Goal: Task Accomplishment & Management: Manage account settings

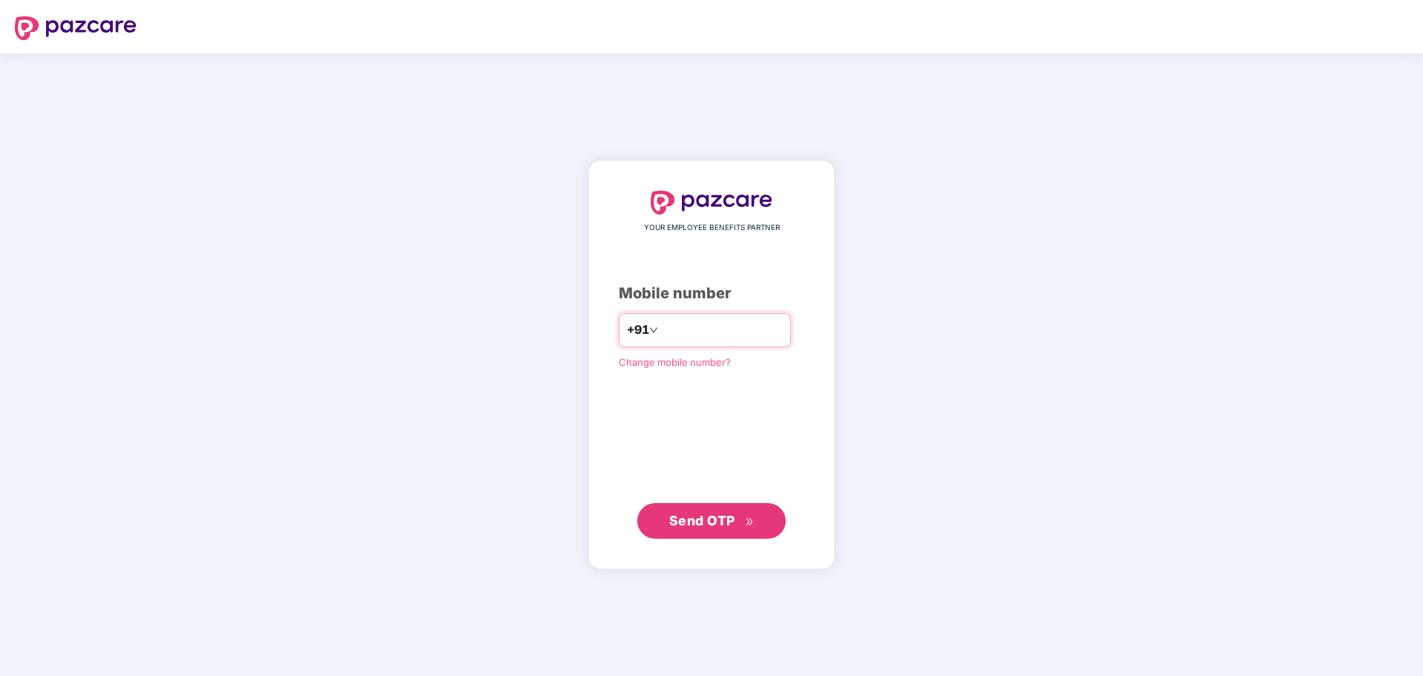
click at [673, 334] on input "number" at bounding box center [722, 330] width 122 height 24
type input "**********"
click at [710, 524] on span "Send OTP" at bounding box center [702, 521] width 66 height 16
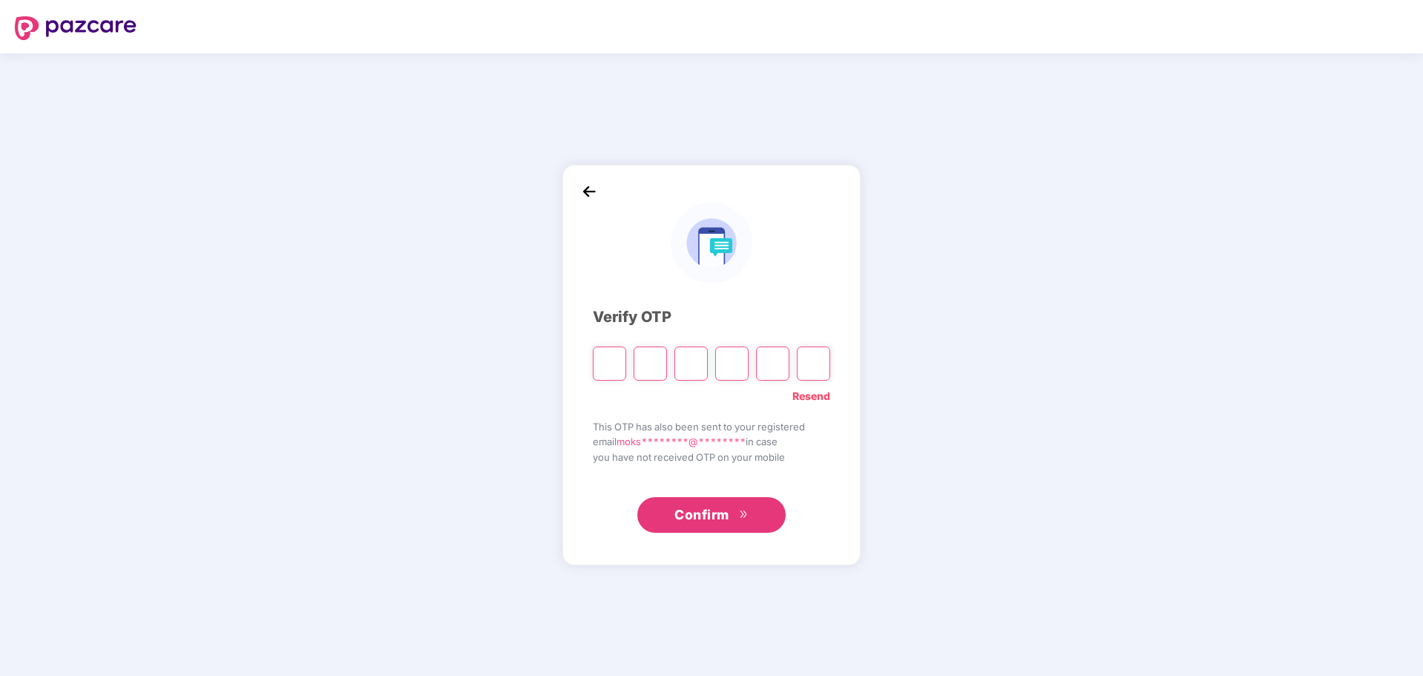
type input "*"
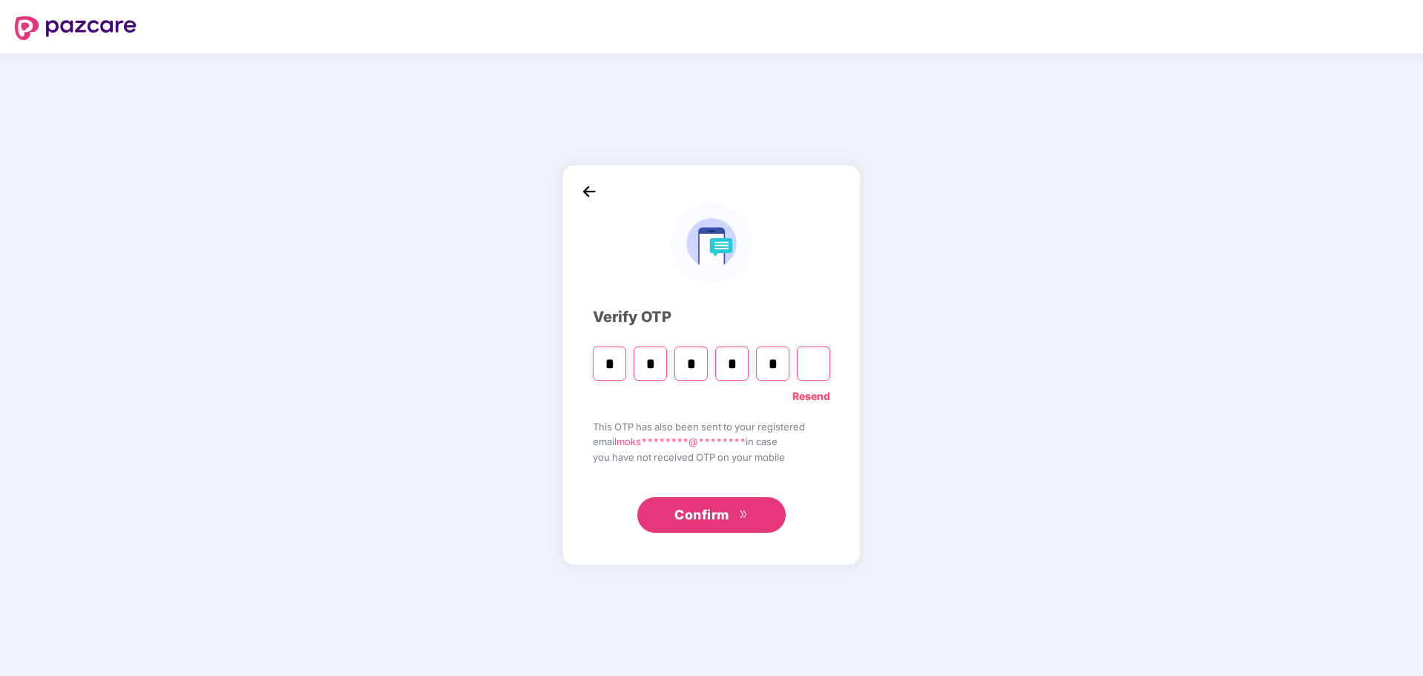
type input "*"
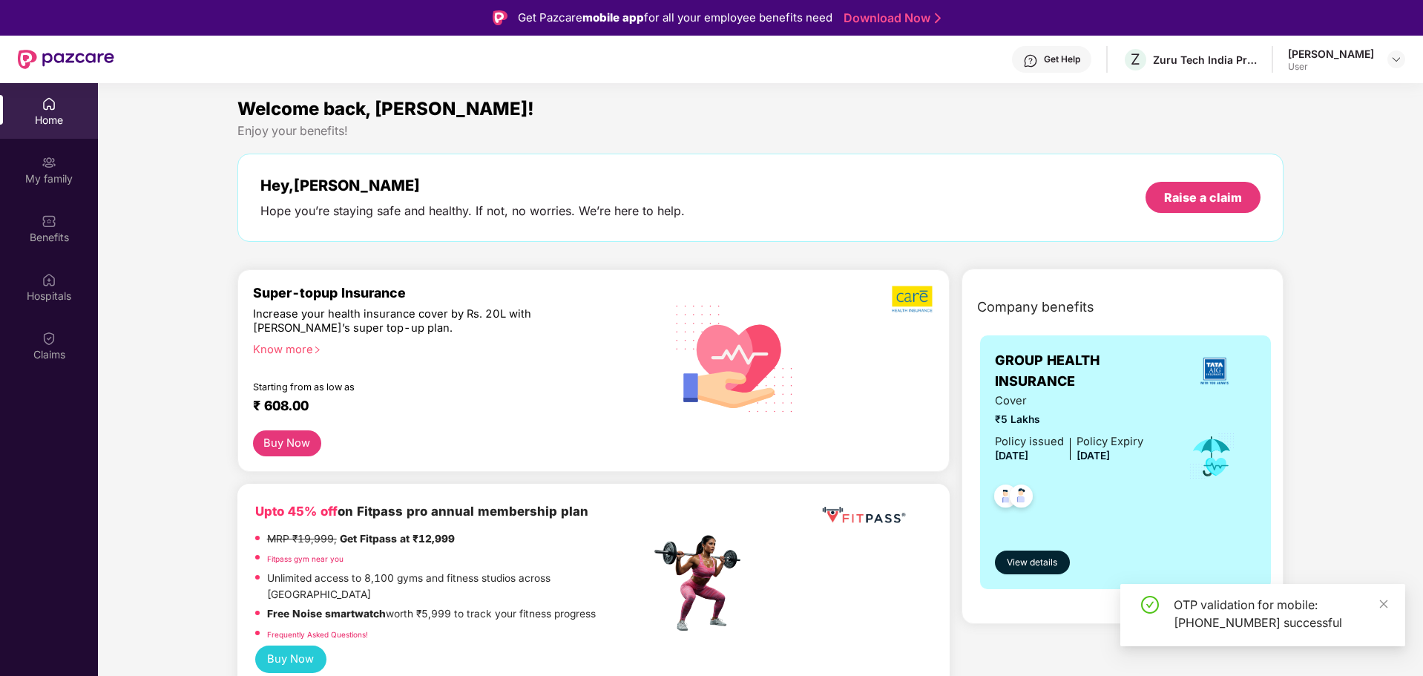
click at [1389, 603] on div "OTP validation for mobile: [PHONE_NUMBER] successful" at bounding box center [1262, 615] width 285 height 62
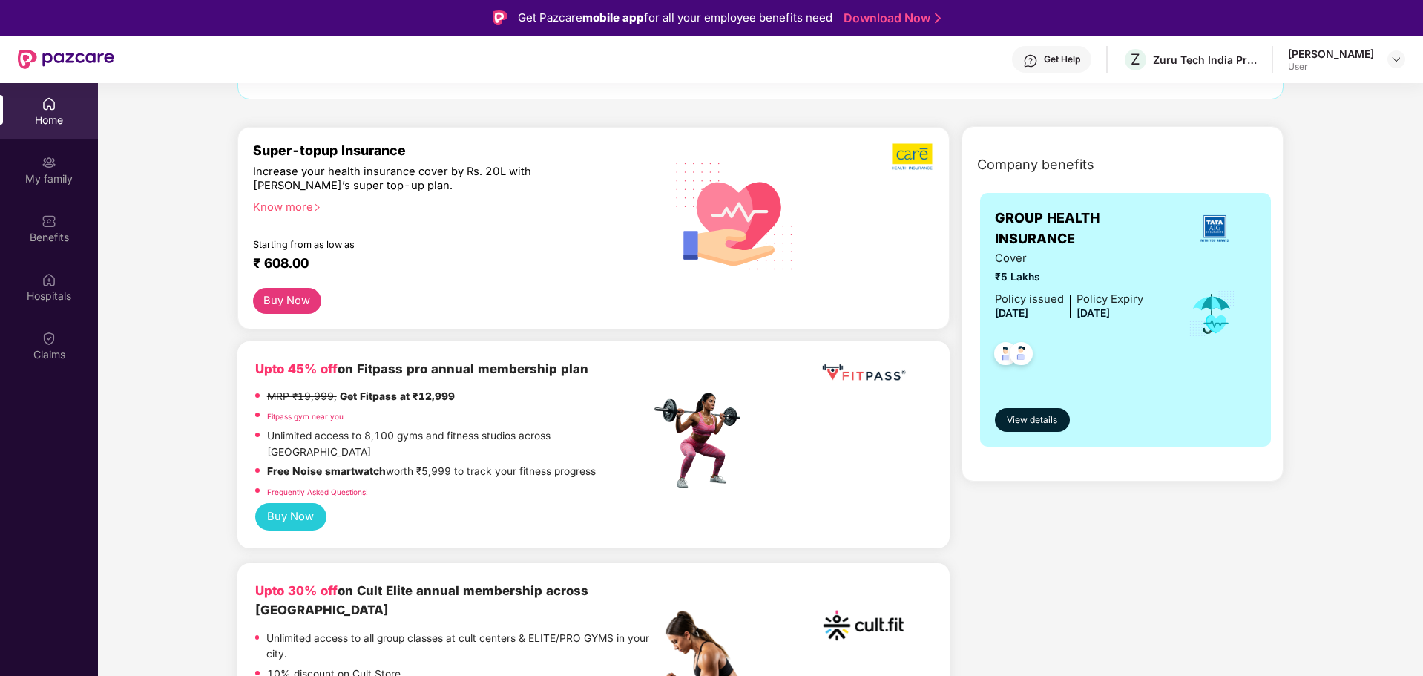
scroll to position [148, 0]
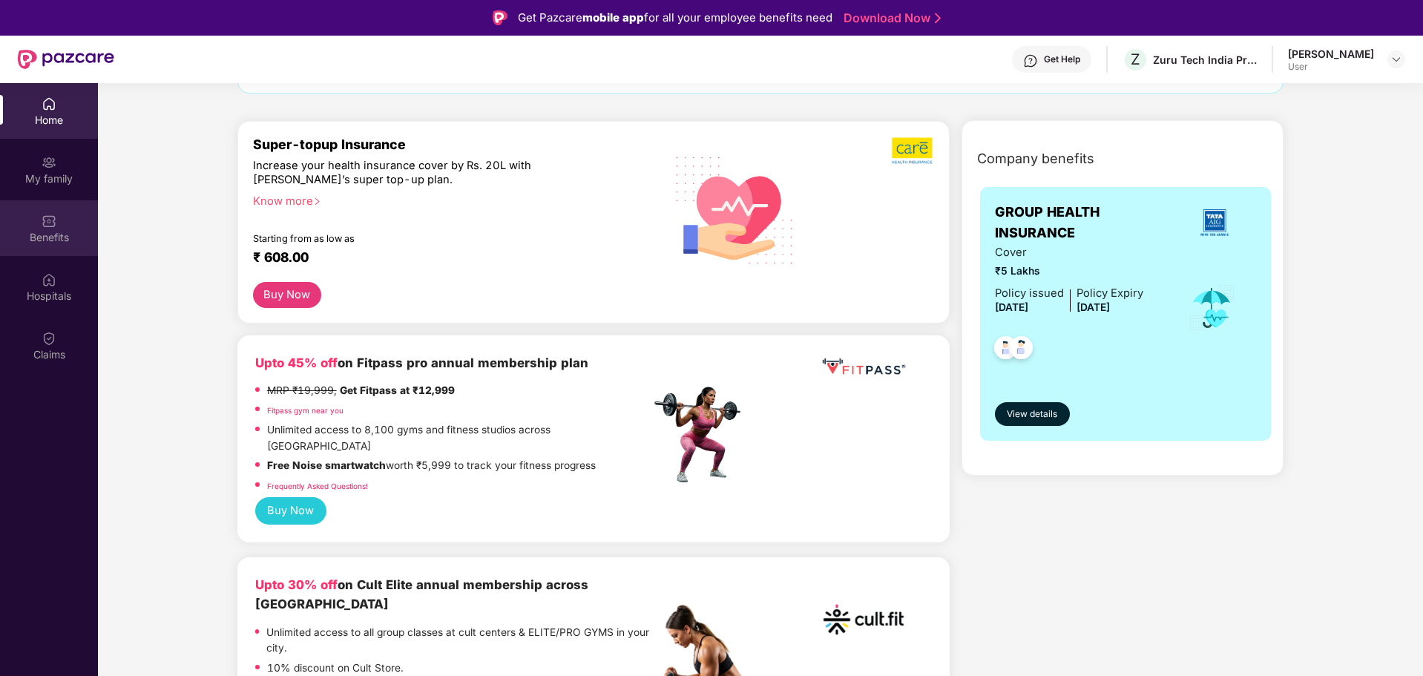
click at [50, 217] on img at bounding box center [49, 221] width 15 height 15
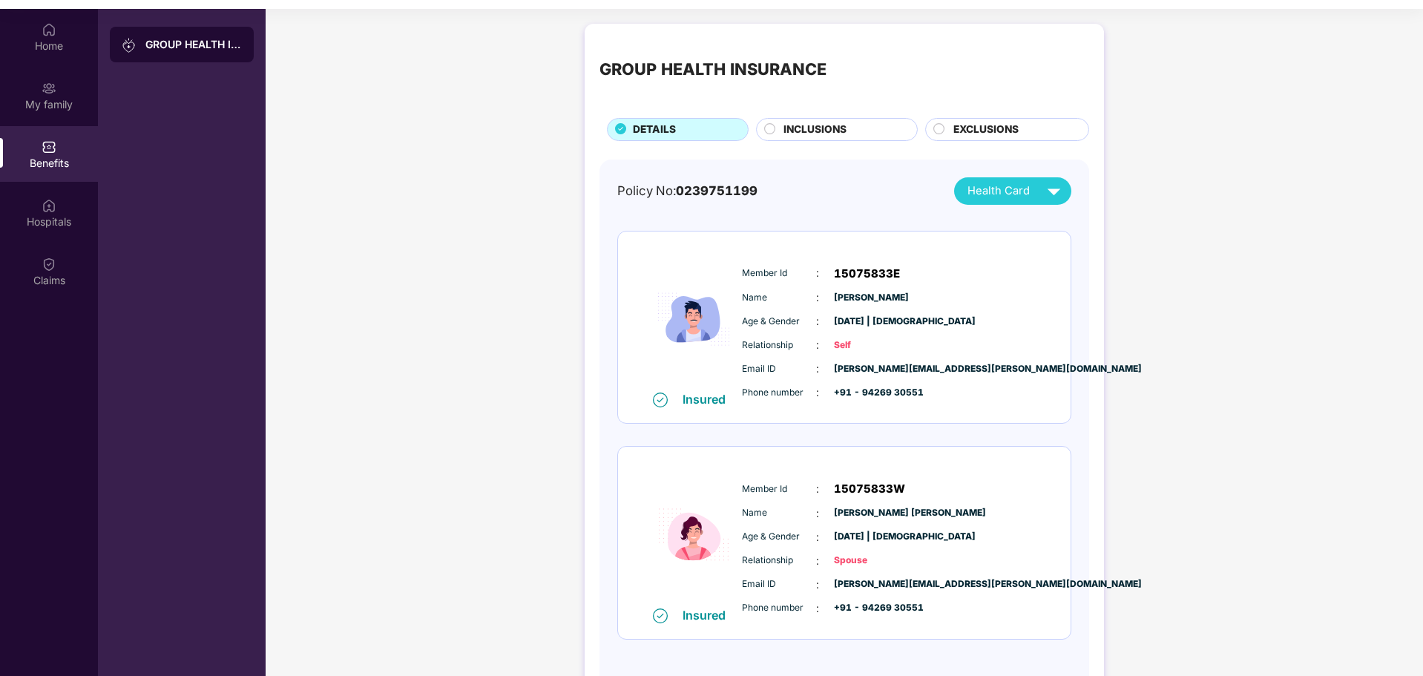
click at [809, 125] on span "INCLUSIONS" at bounding box center [814, 130] width 63 height 16
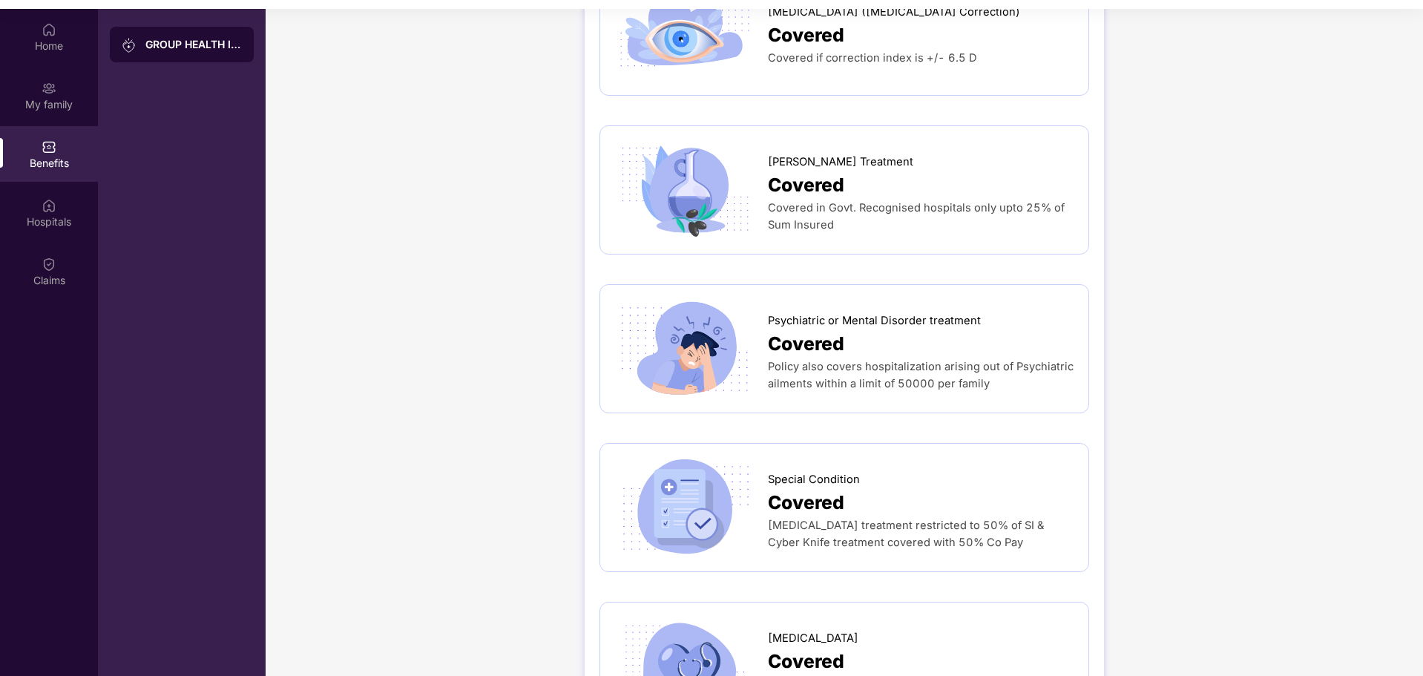
scroll to position [2448, 0]
